Goal: Task Accomplishment & Management: Complete application form

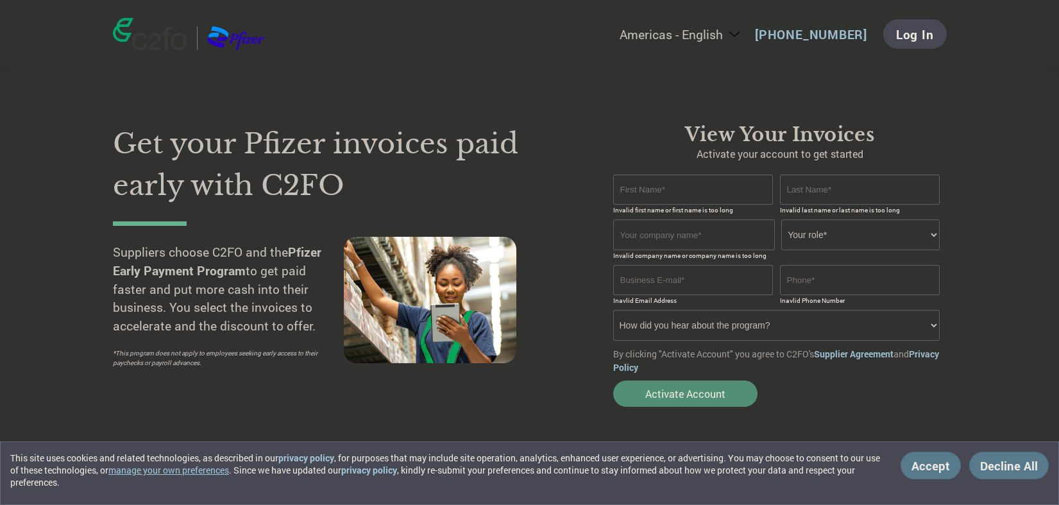
type input "[PERSON_NAME][EMAIL_ADDRESS][DOMAIN_NAME]"
type input "[PHONE_NUMBER]"
type input "[PERSON_NAME][EMAIL_ADDRESS][DOMAIN_NAME]"
type input "[PHONE_NUMBER]"
click at [643, 193] on input "text" at bounding box center [693, 189] width 160 height 30
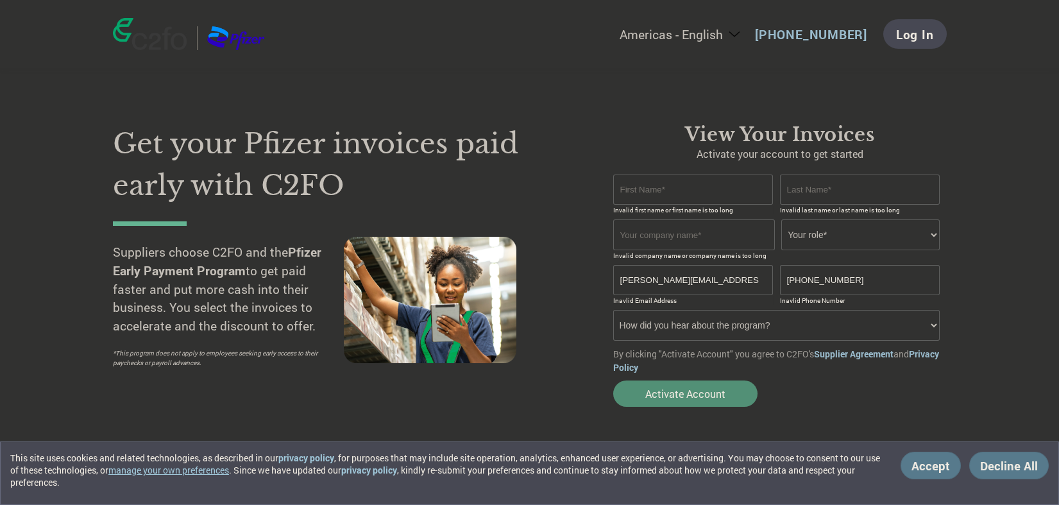
click at [941, 239] on div "Your role* CFO Controller Credit Manager Finance Director Treasurer CEO Preside…" at bounding box center [779, 234] width 333 height 31
click at [930, 231] on select "Your role* CFO Controller Credit Manager Finance Director Treasurer CEO Preside…" at bounding box center [860, 234] width 158 height 31
select select "FINANCE_DIRECTOR"
click at [781, 219] on select "Your role* CFO Controller Credit Manager Finance Director Treasurer CEO Preside…" at bounding box center [860, 234] width 158 height 31
click at [691, 235] on input "text" at bounding box center [694, 234] width 162 height 31
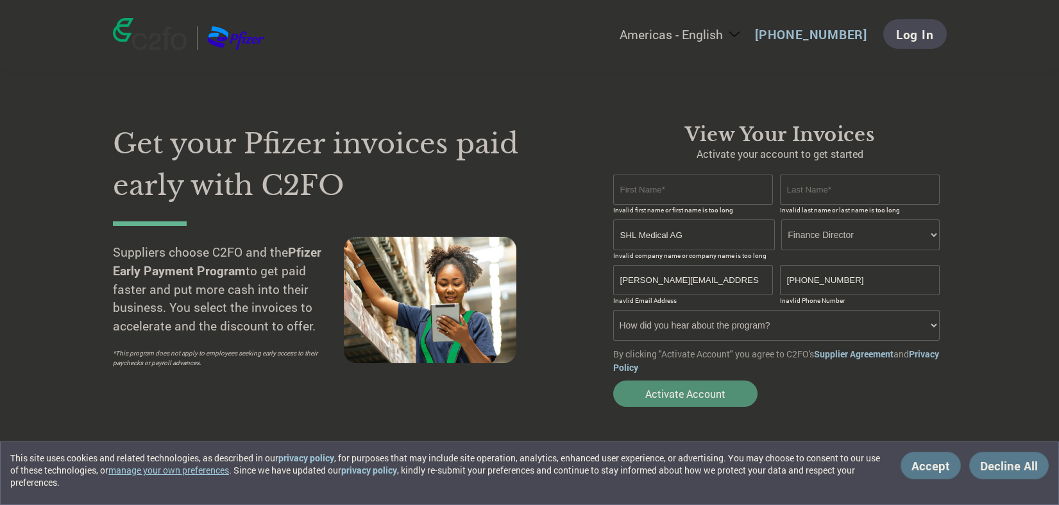
type input "SHL Medical AG"
click at [693, 181] on input "text" at bounding box center [693, 189] width 160 height 30
type input "Michael"
type input "Hung"
click at [935, 325] on select "How did you hear about the program? Received a letter Email Social Media Online…" at bounding box center [776, 325] width 327 height 31
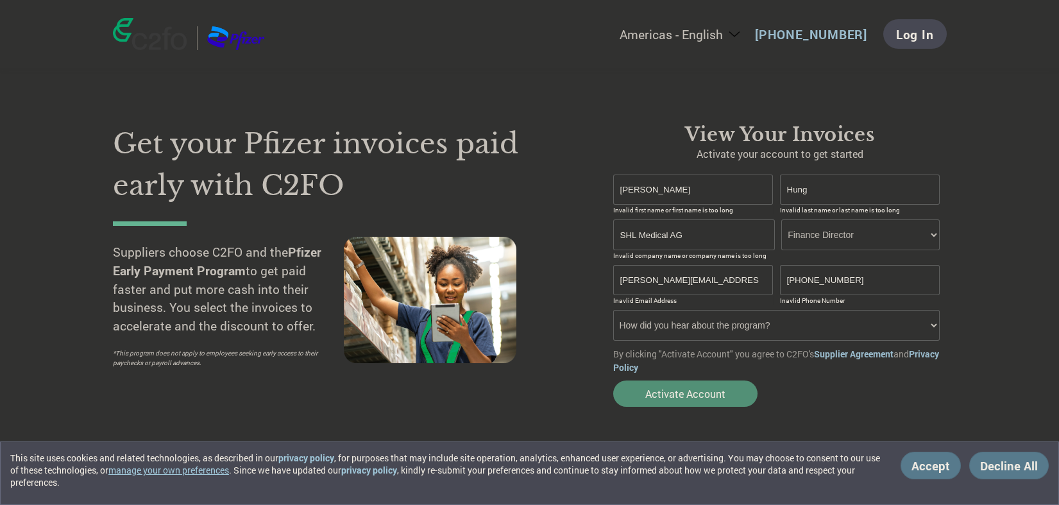
select select "Email"
click at [613, 310] on select "How did you hear about the program? Received a letter Email Social Media Online…" at bounding box center [776, 325] width 327 height 31
click at [689, 397] on button "Activate Account" at bounding box center [685, 393] width 144 height 26
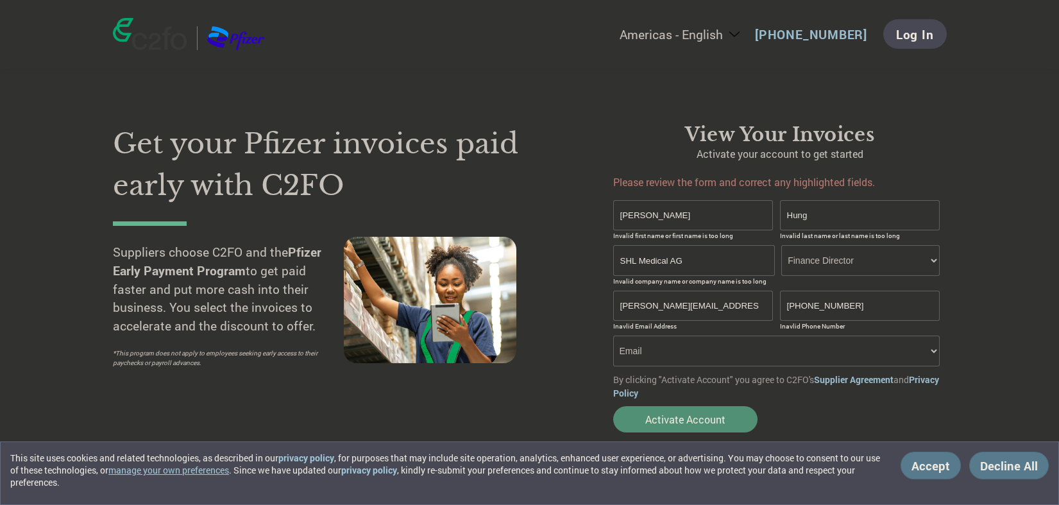
click at [861, 383] on link "Supplier Agreement" at bounding box center [854, 379] width 80 height 12
click at [639, 393] on link "Privacy Policy" at bounding box center [776, 386] width 326 height 26
click at [675, 417] on button "Activate Account" at bounding box center [685, 419] width 144 height 26
